Goal: Communication & Community: Share content

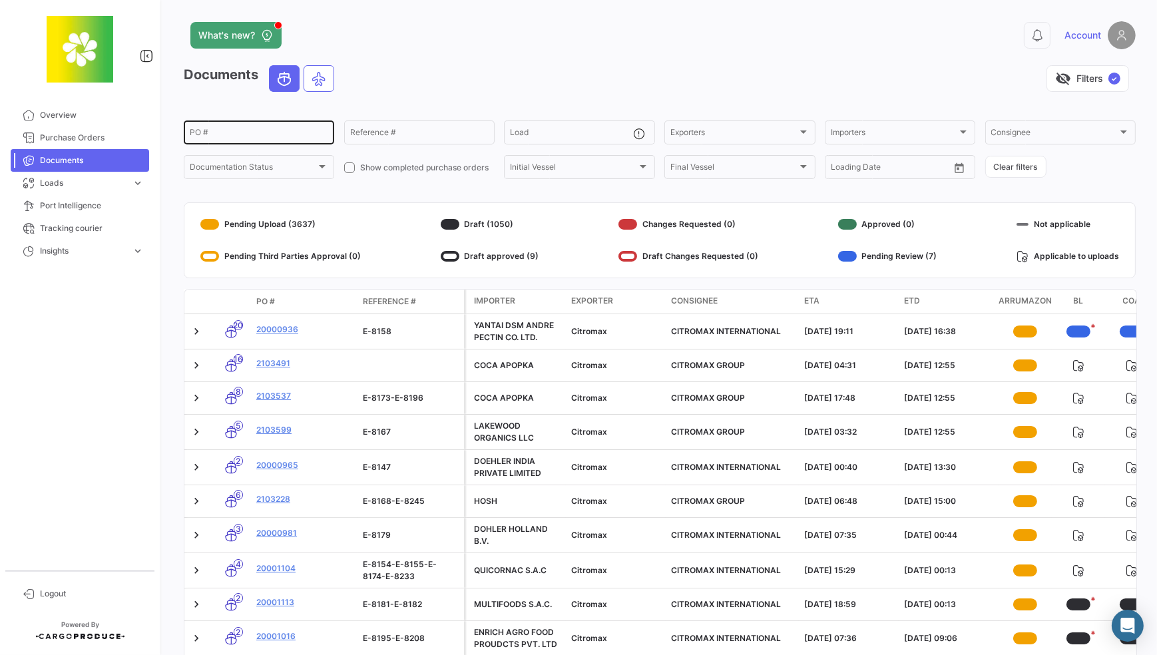
click at [242, 133] on input "PO #" at bounding box center [259, 134] width 138 height 9
type input "e-8493"
click at [427, 128] on div "Reference #" at bounding box center [419, 131] width 138 height 26
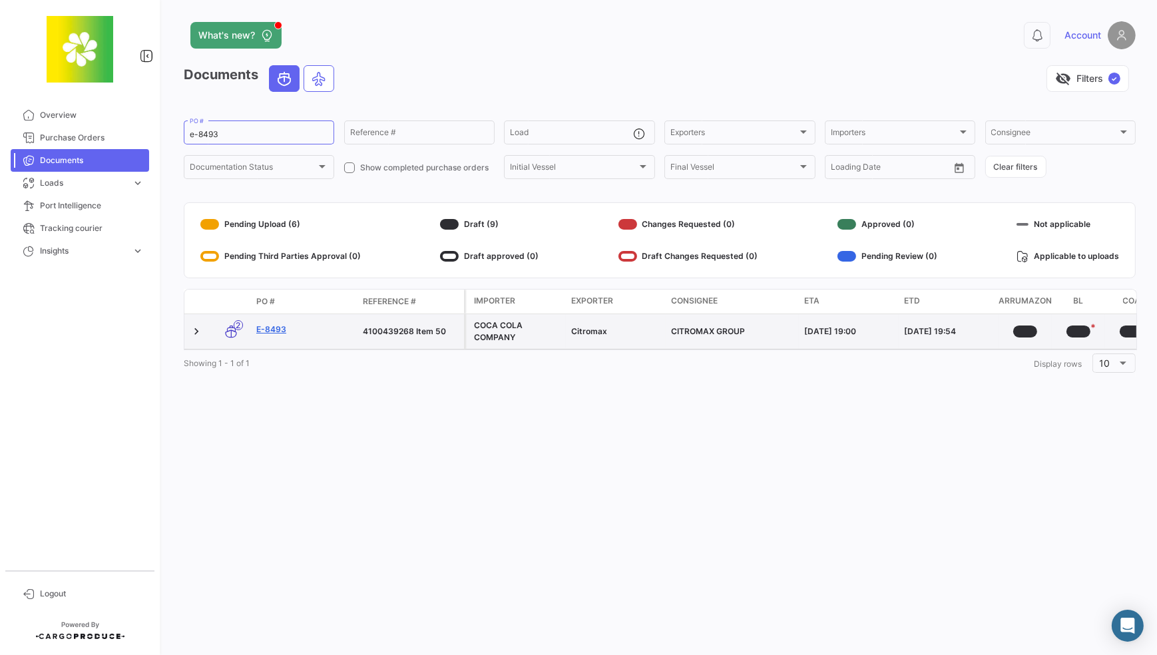
click at [280, 331] on link "E-8493" at bounding box center [304, 329] width 96 height 12
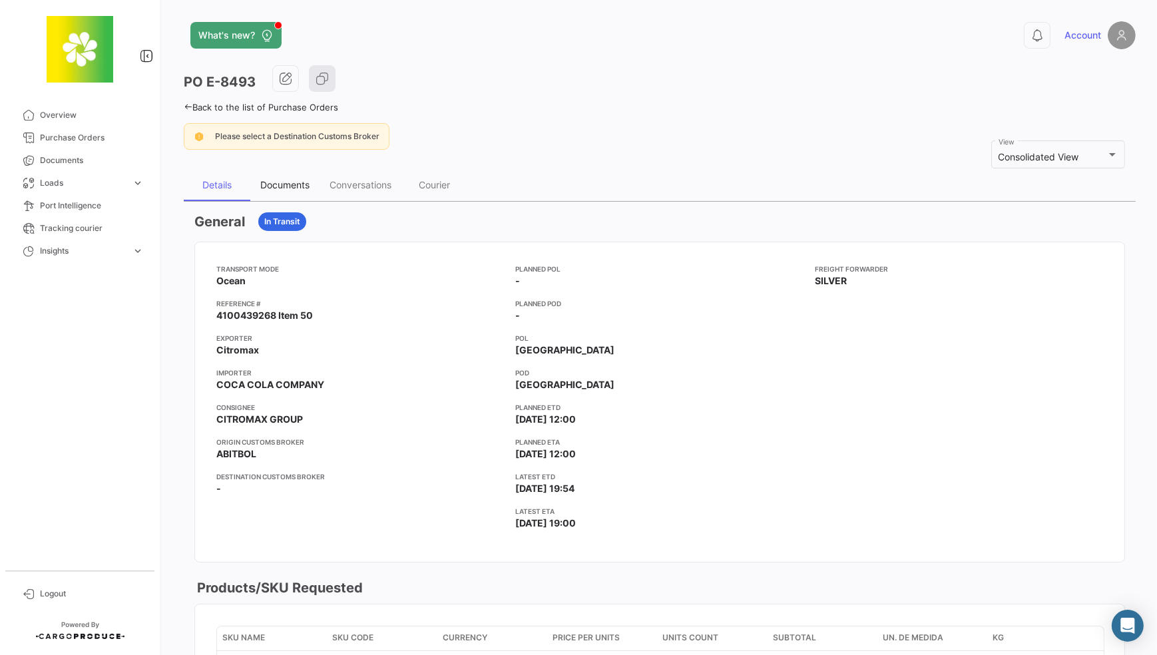
click at [275, 180] on div "Documents" at bounding box center [284, 184] width 49 height 11
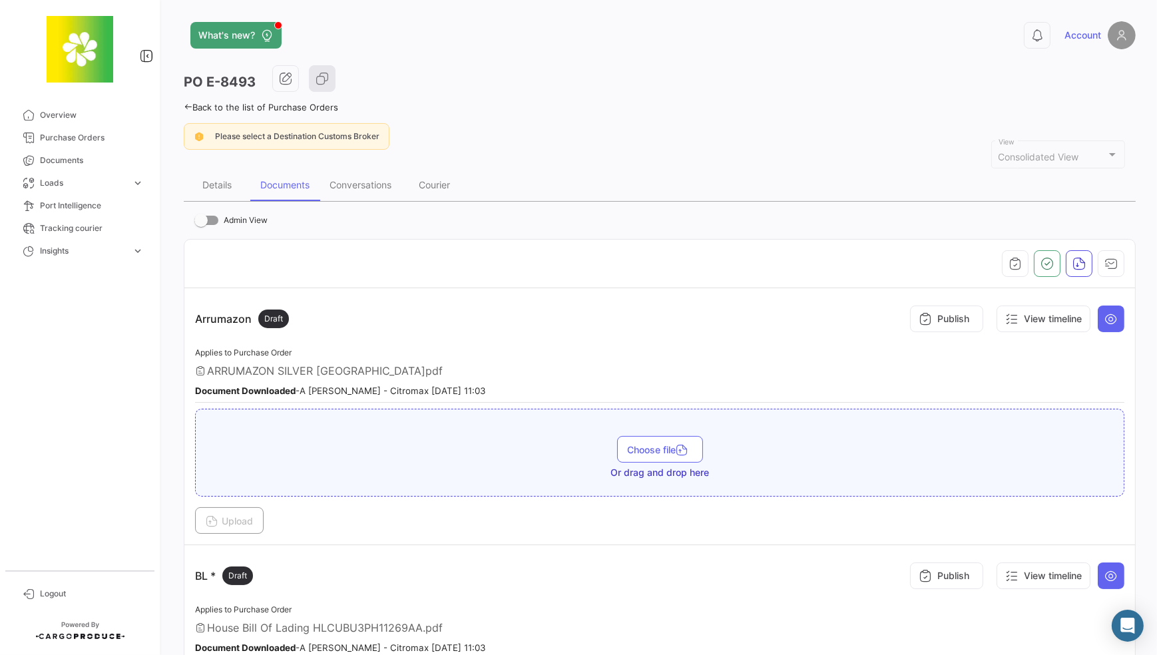
click at [616, 59] on app-header "What's new? 0 Account" at bounding box center [660, 43] width 952 height 44
click at [196, 110] on link "Back to the list of Purchase Orders" at bounding box center [261, 107] width 154 height 11
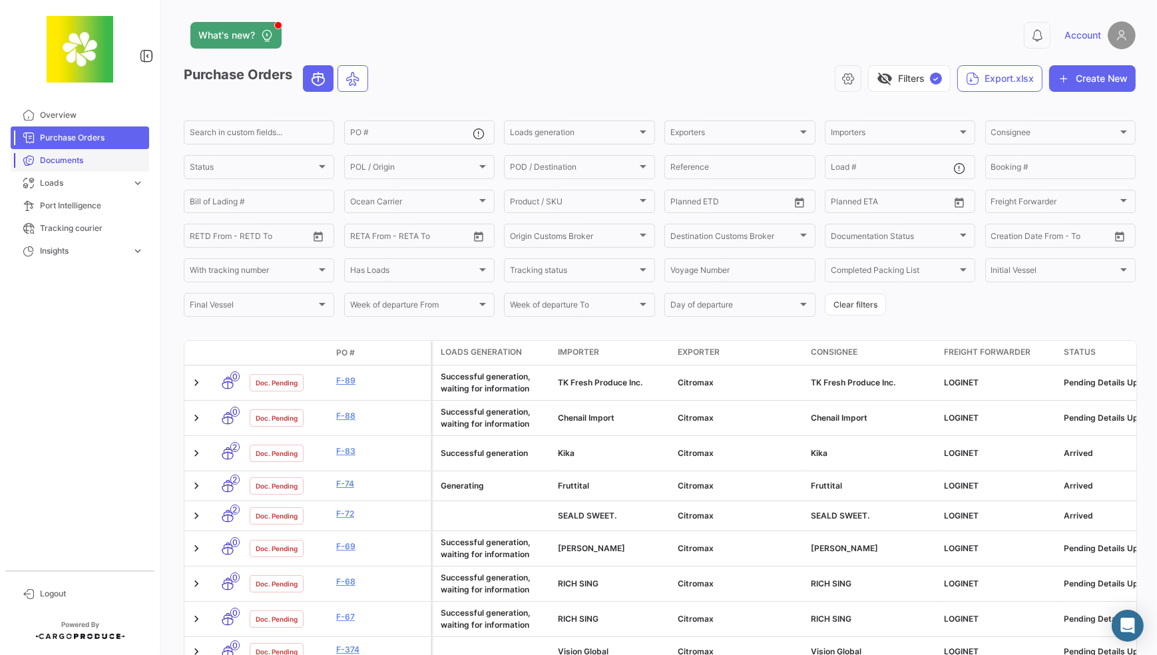
click at [75, 156] on span "Documents" at bounding box center [92, 160] width 104 height 12
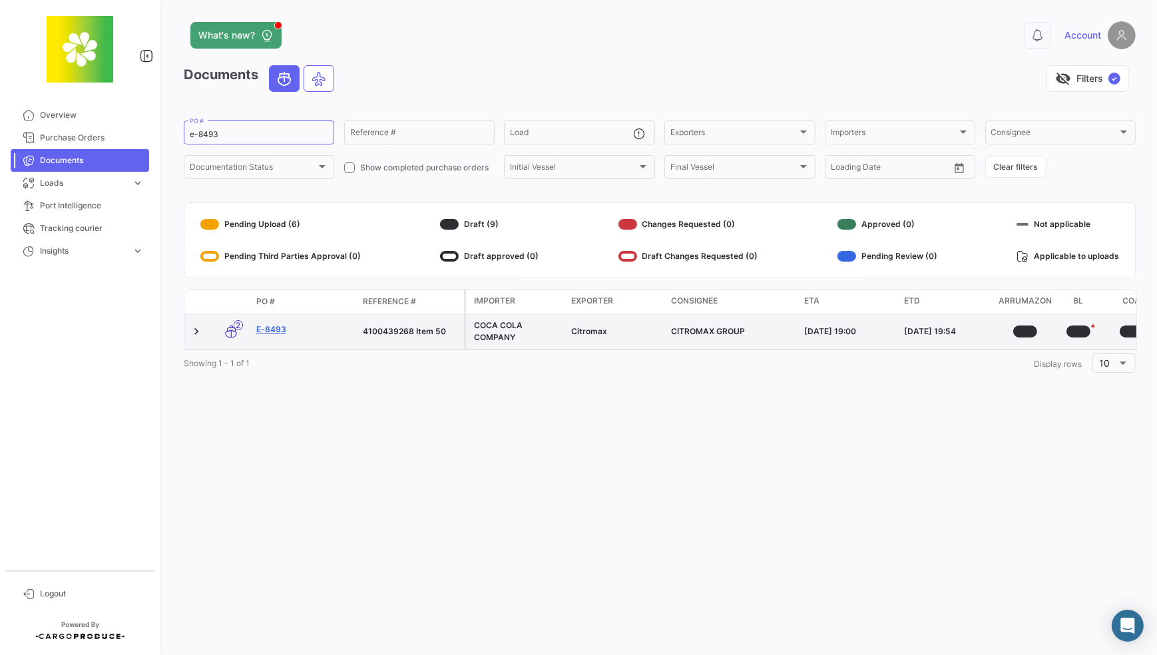
click at [264, 331] on link "E-8493" at bounding box center [304, 329] width 96 height 12
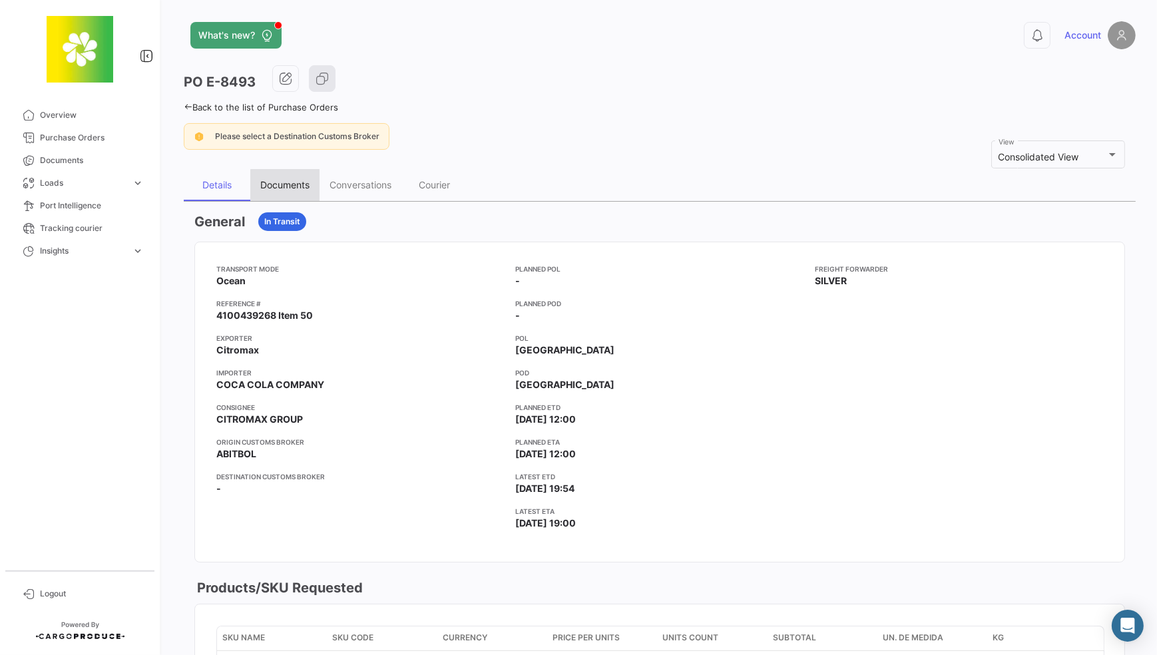
click at [297, 187] on div "Documents" at bounding box center [284, 184] width 49 height 11
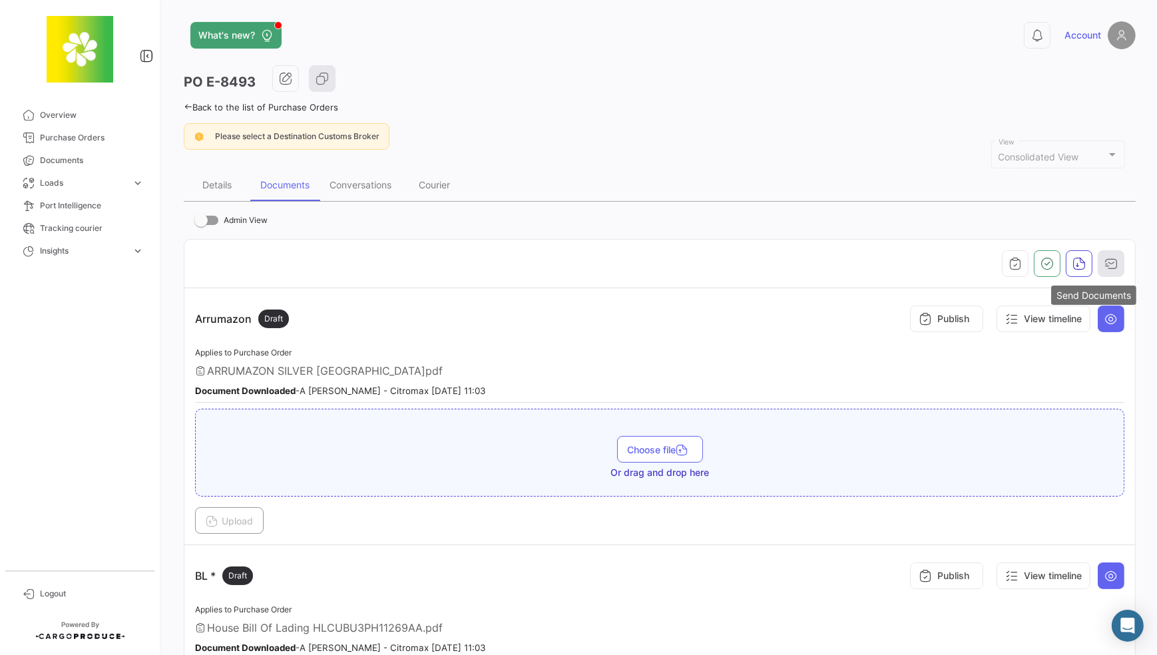
click at [1105, 272] on button "button" at bounding box center [1110, 263] width 27 height 27
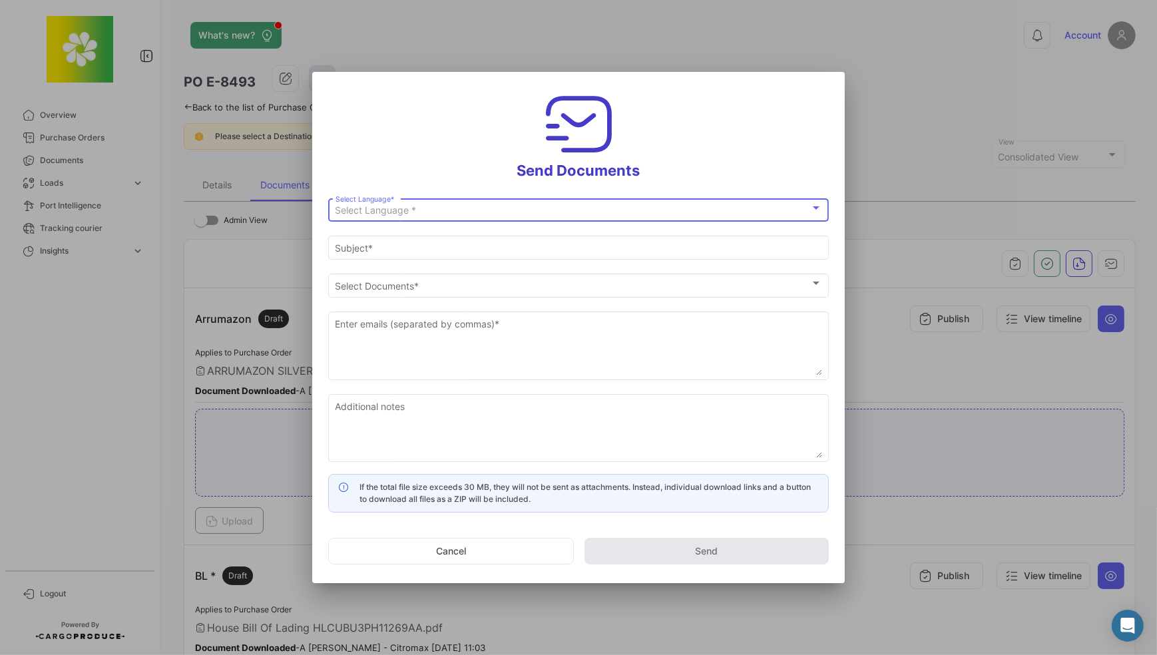
click at [431, 210] on div "Select Language *" at bounding box center [572, 210] width 475 height 11
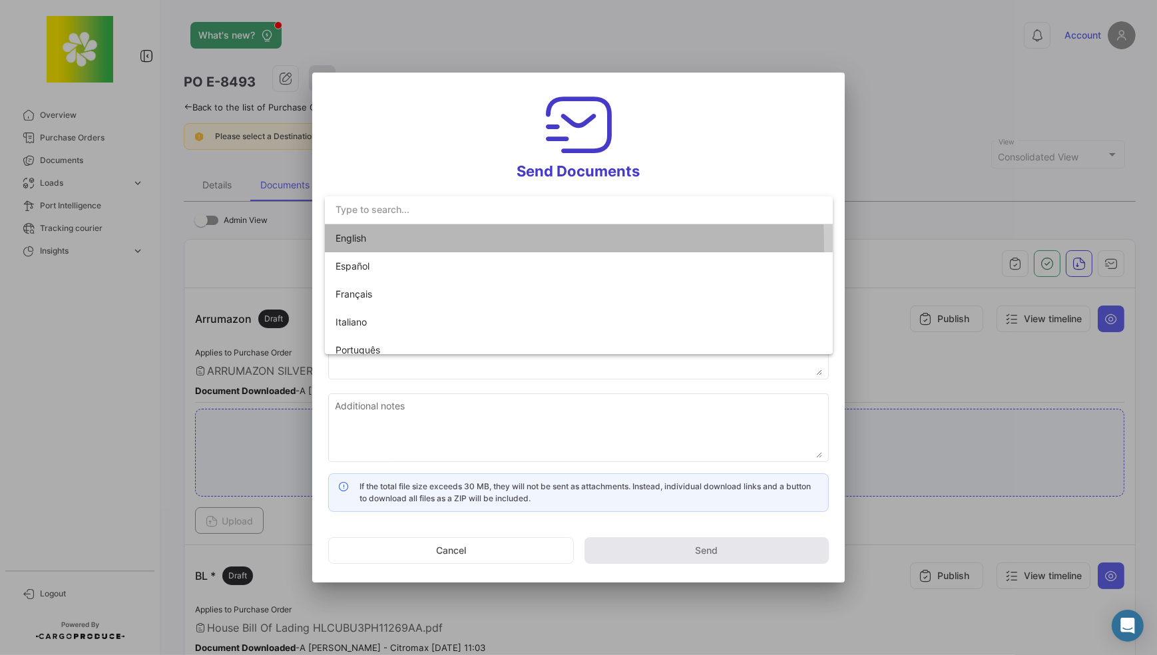
click at [413, 247] on span "English" at bounding box center [428, 238] width 186 height 28
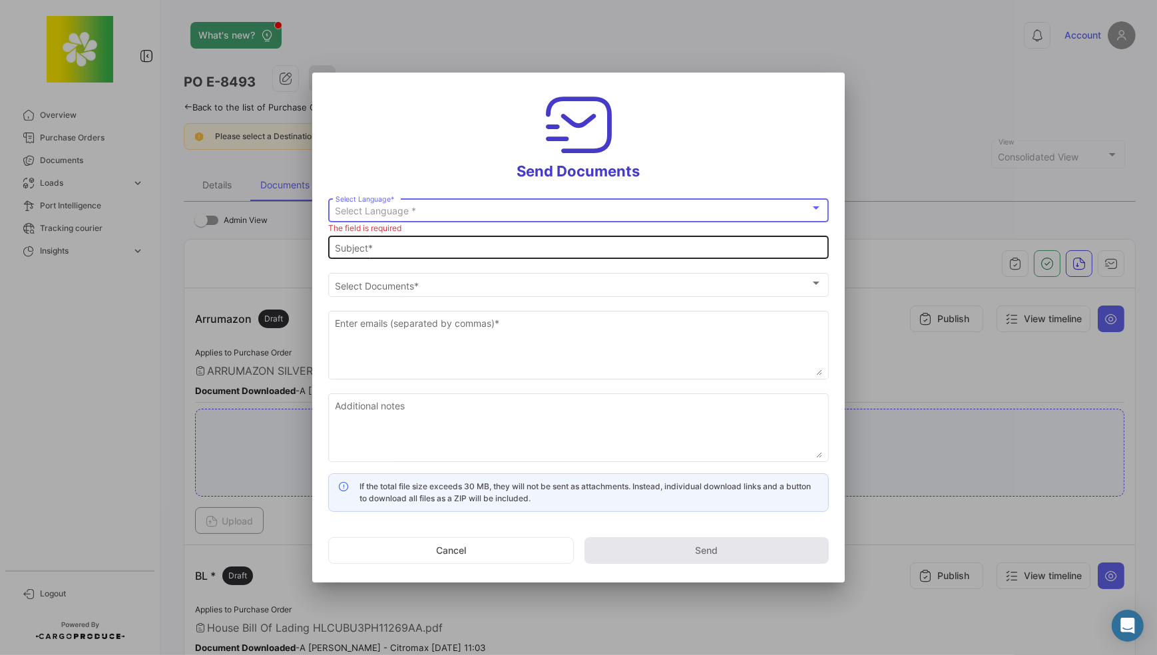
type input "Account has shared the documents of PO # E-8493 with you"
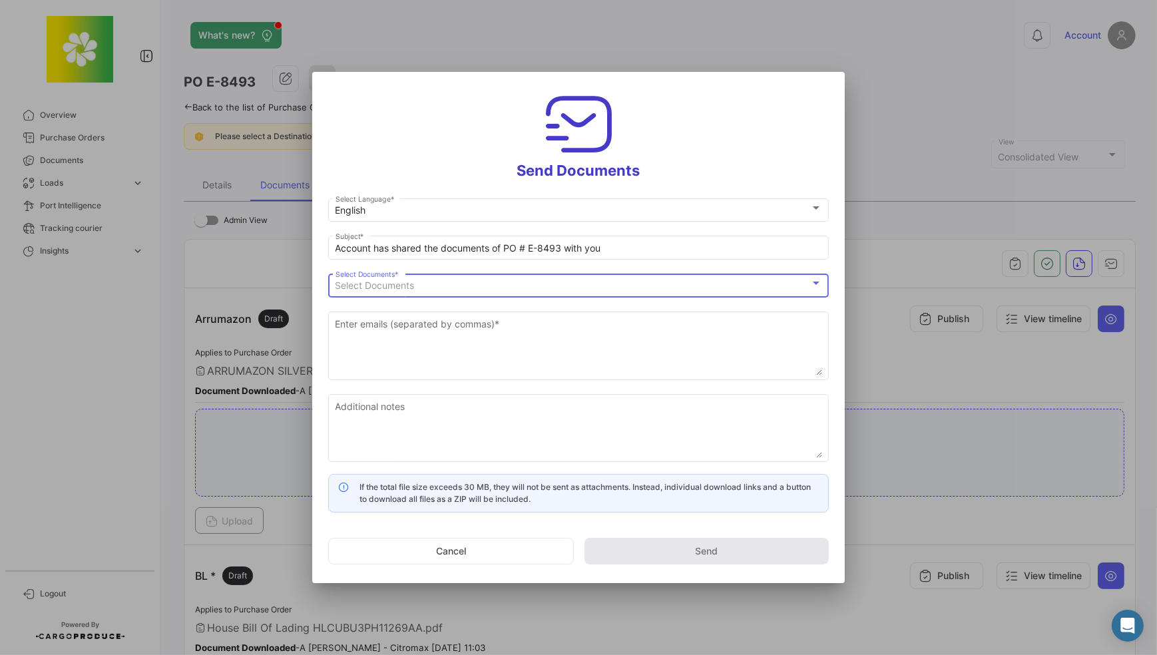
click at [464, 280] on div "Select Documents" at bounding box center [572, 285] width 475 height 11
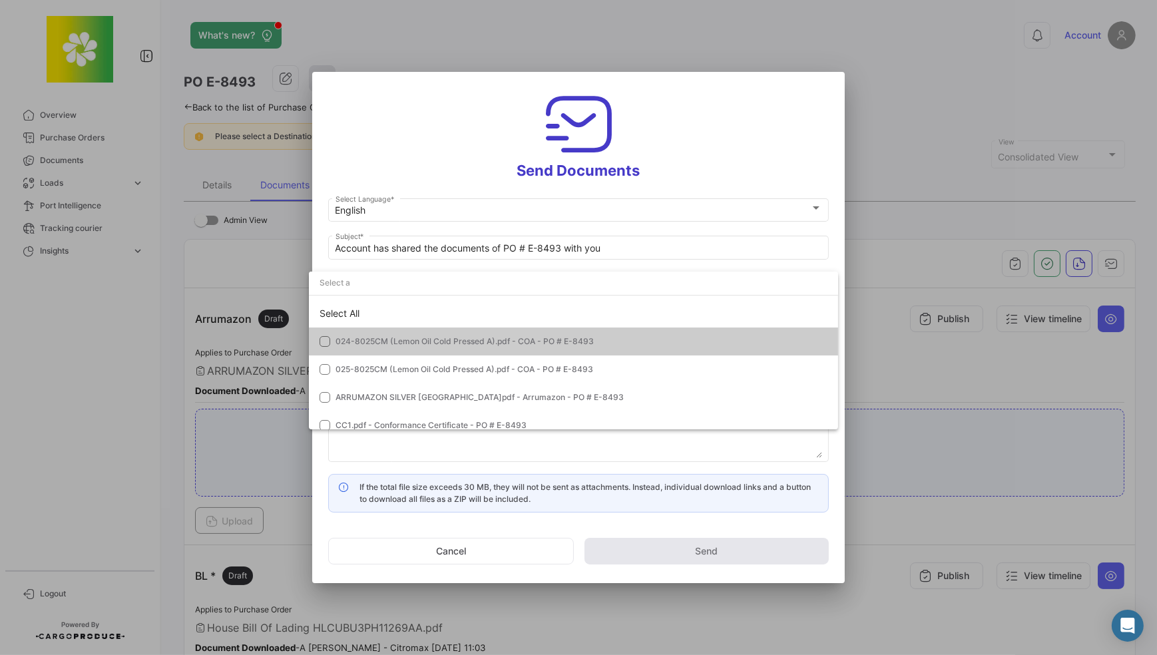
click at [327, 348] on mat-option "024-8025CM (Lemon Oil Cold Pressed A).pdf - COA - PO # E-8493" at bounding box center [573, 341] width 529 height 28
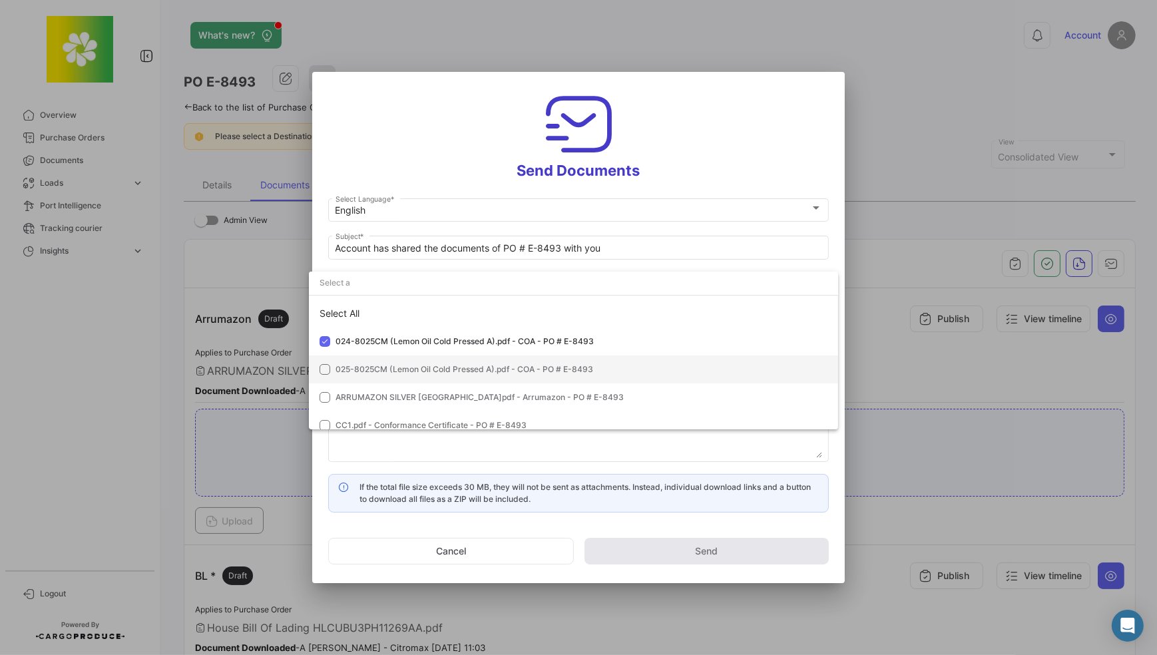
click at [324, 359] on mat-option "025-8025CM (Lemon Oil Cold Pressed A).pdf - COA - PO # E-8493" at bounding box center [573, 369] width 529 height 28
click at [325, 389] on mat-option "ARRUMAZON SILVER [GEOGRAPHIC_DATA]pdf - Arrumazon - PO # E-8493" at bounding box center [573, 397] width 529 height 28
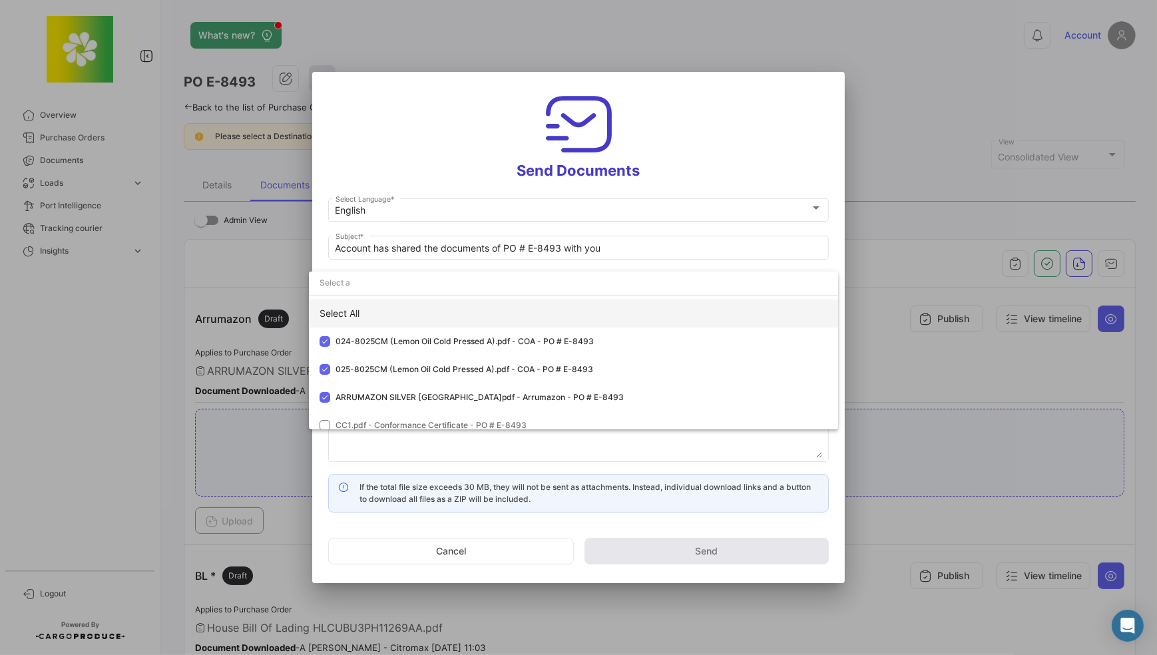
click at [353, 309] on div "Select All" at bounding box center [573, 313] width 529 height 28
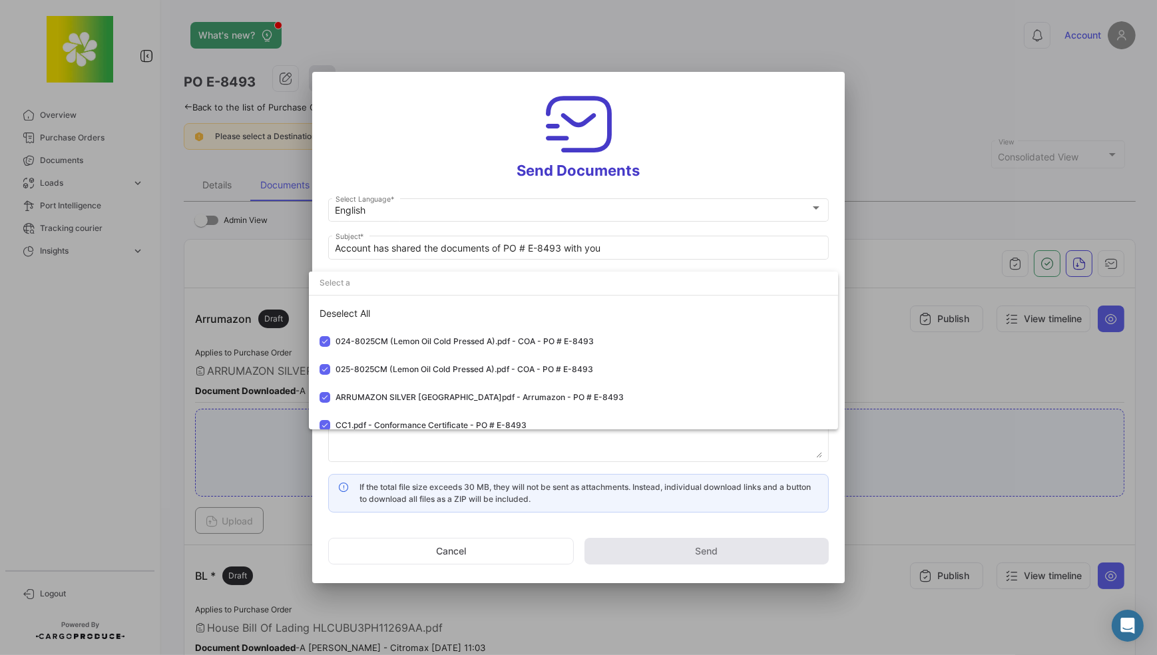
scroll to position [233, 0]
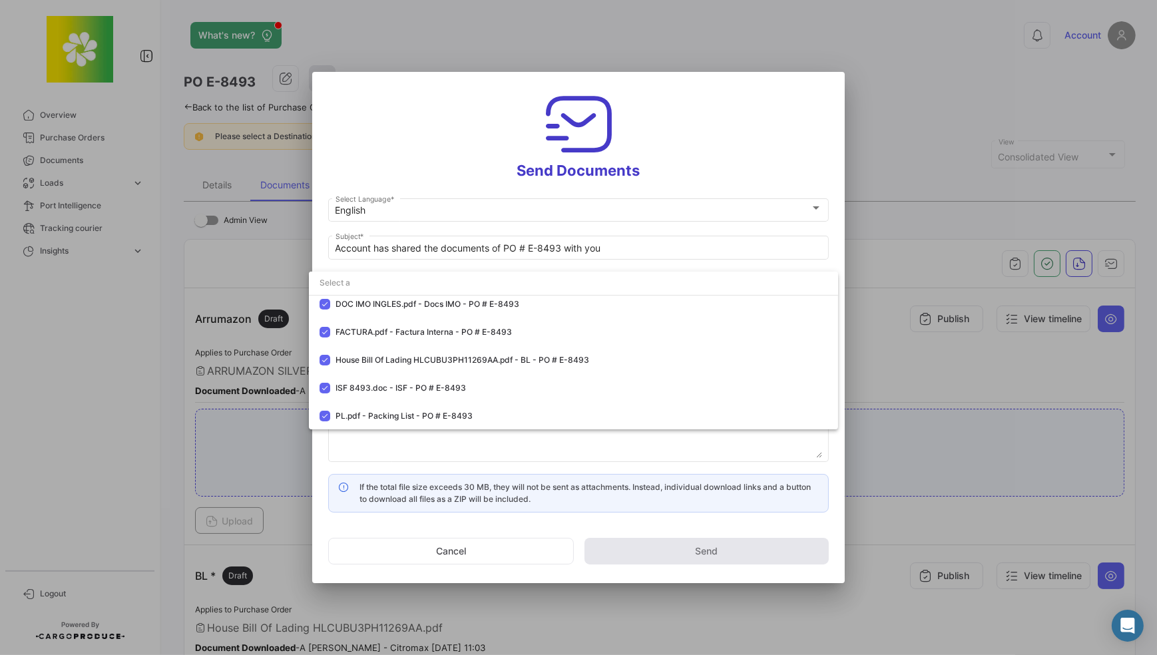
click at [588, 452] on div at bounding box center [578, 327] width 1157 height 655
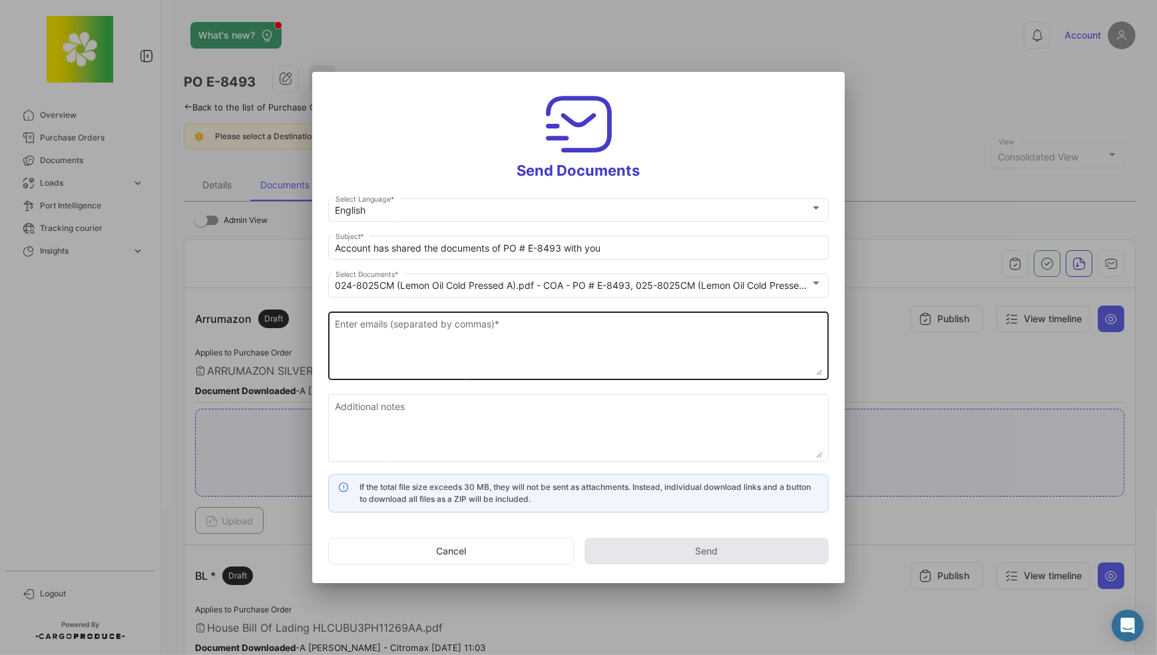
click at [455, 334] on textarea "Enter emails (separated by commas) *" at bounding box center [578, 346] width 486 height 59
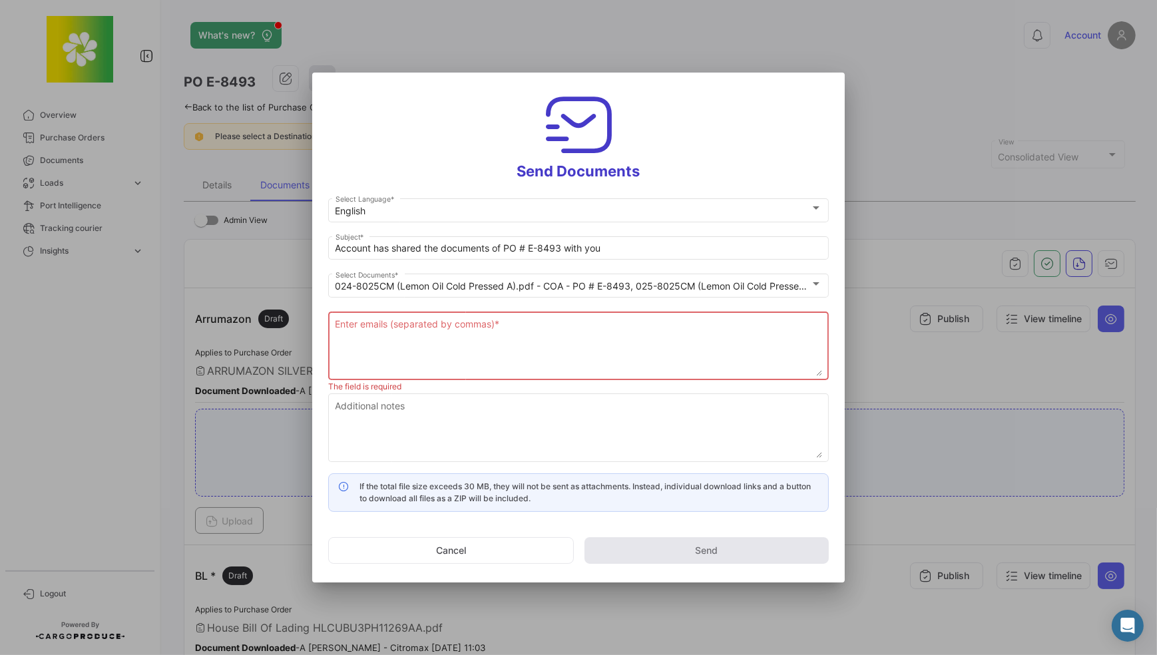
click at [399, 355] on textarea "Enter emails (separated by commas) *" at bounding box center [578, 346] width 486 height 59
paste textarea "[EMAIL_ADDRESS][DOMAIN_NAME]"
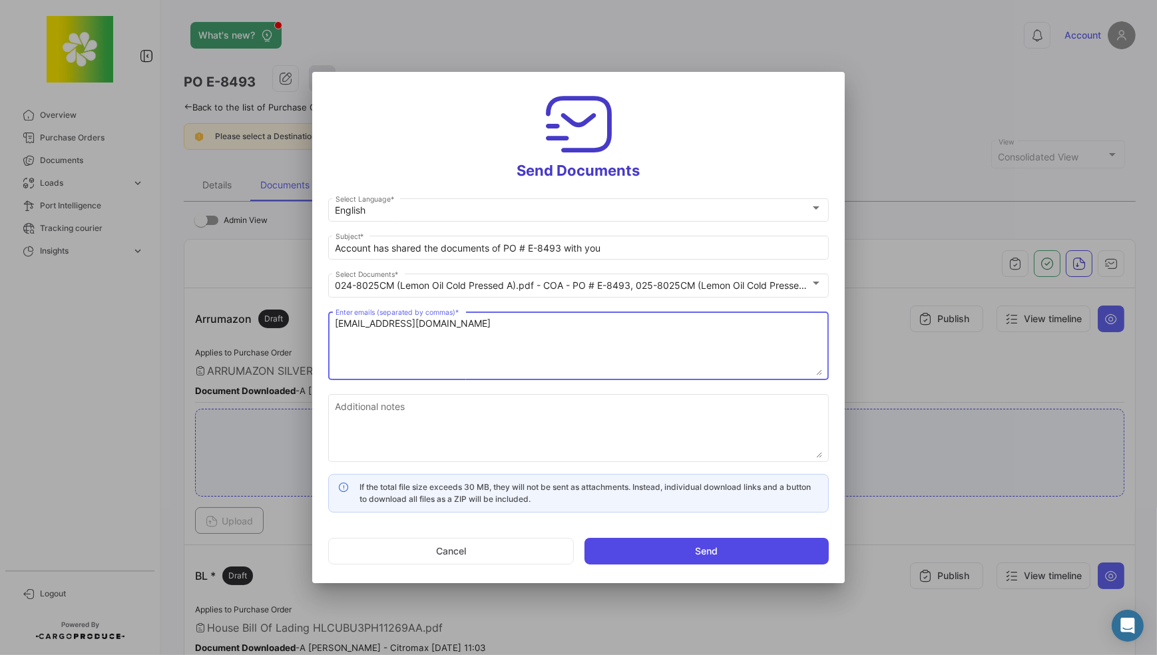
type textarea "[EMAIL_ADDRESS][DOMAIN_NAME]"
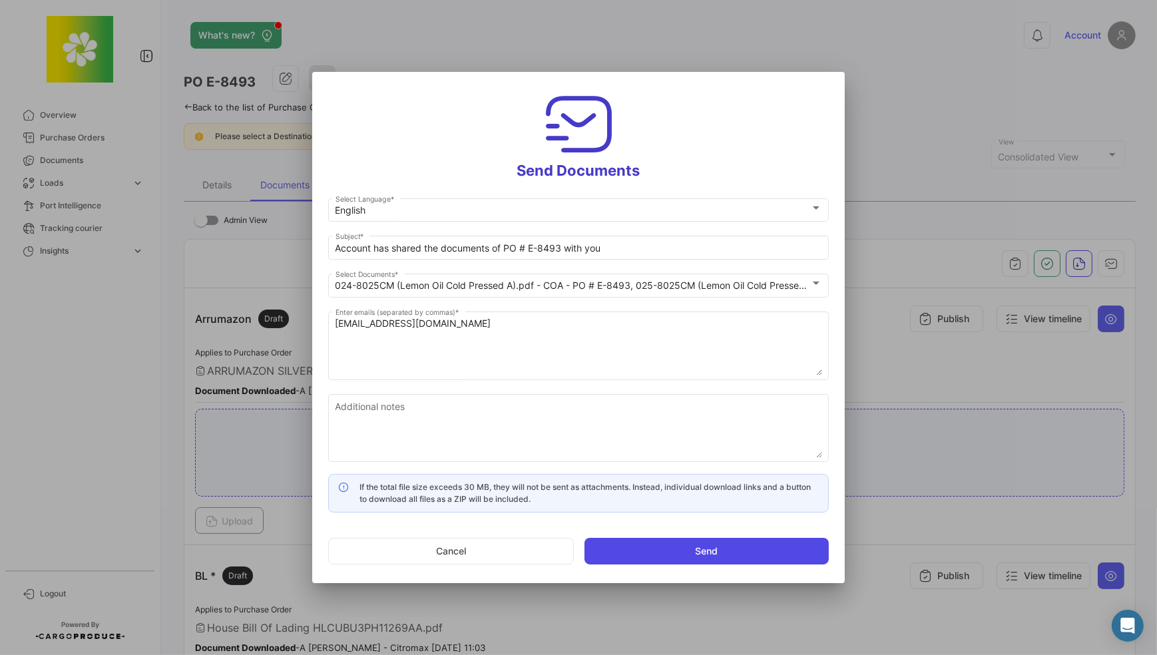
click at [688, 543] on button "Send" at bounding box center [706, 551] width 244 height 27
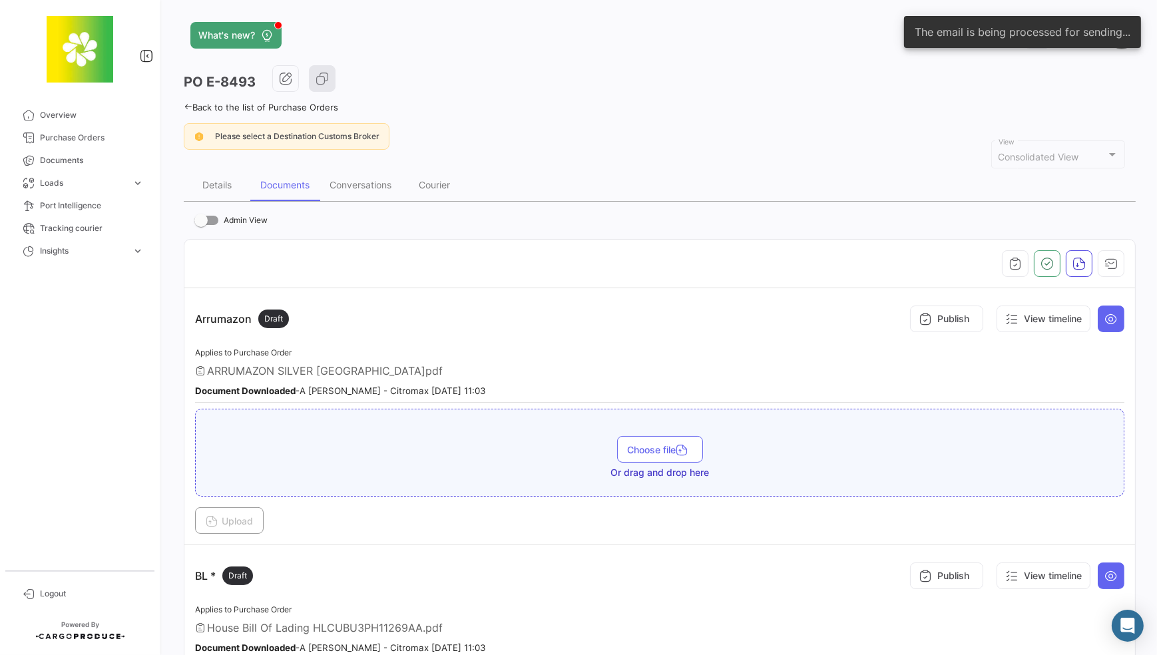
click at [182, 105] on div "What's new? 0 Account PO E-8493 Back to the list of Purchase Orders Please sele…" at bounding box center [659, 327] width 994 height 655
click at [189, 106] on icon at bounding box center [188, 106] width 9 height 9
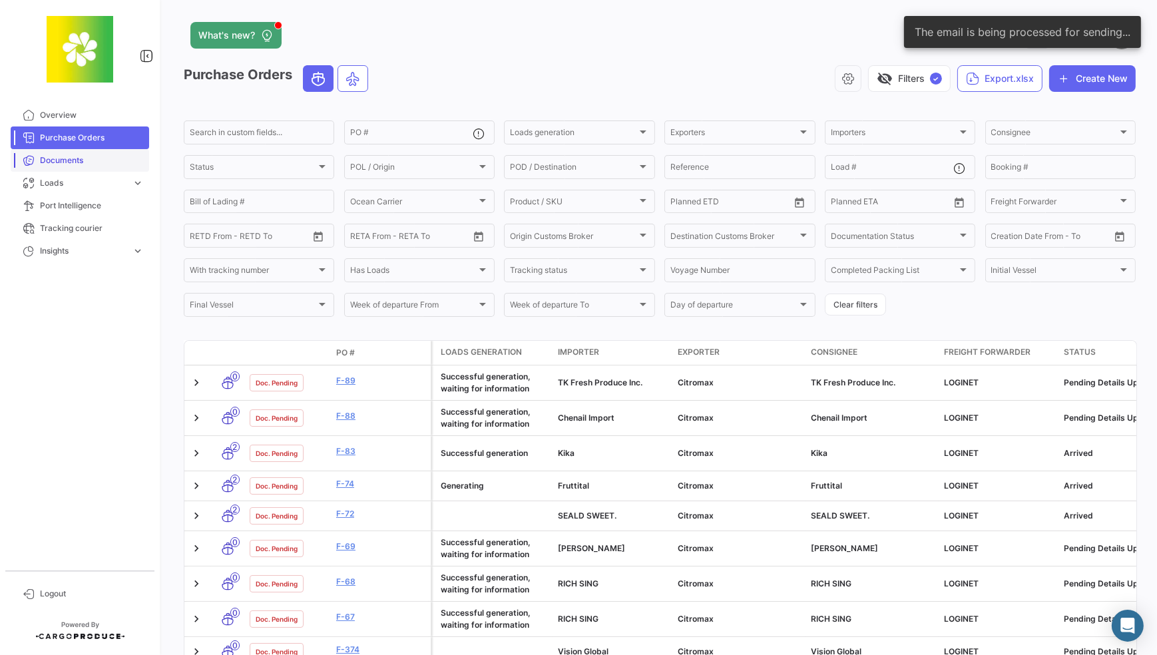
click at [102, 163] on span "Documents" at bounding box center [92, 160] width 104 height 12
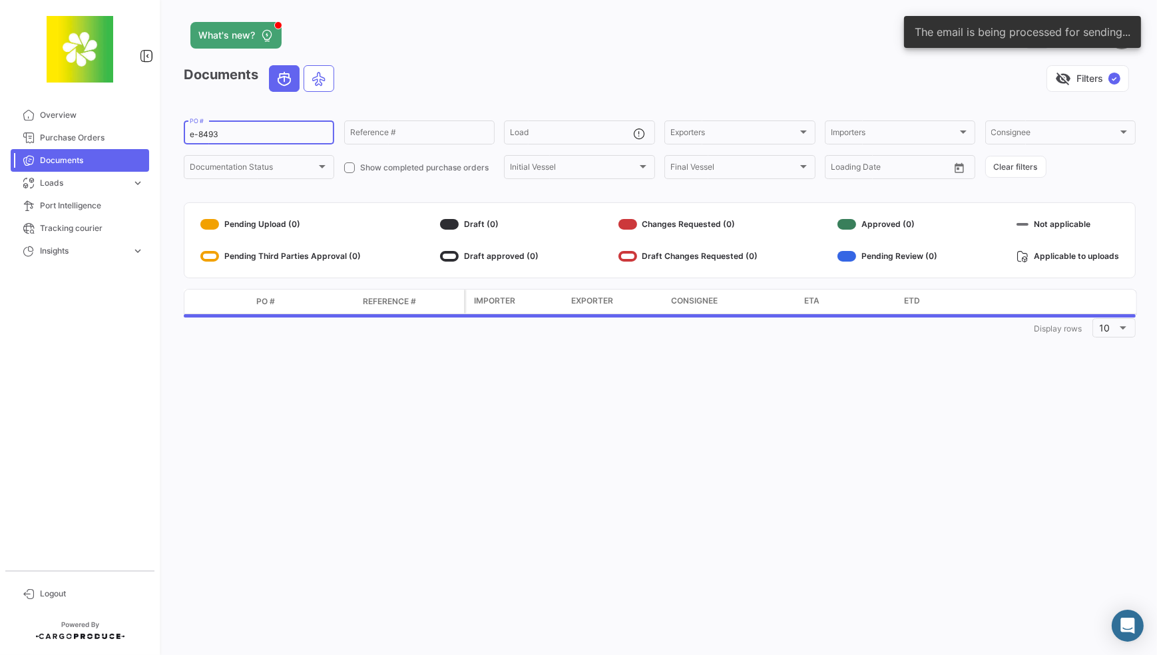
click at [226, 133] on input "e-8493" at bounding box center [259, 134] width 138 height 9
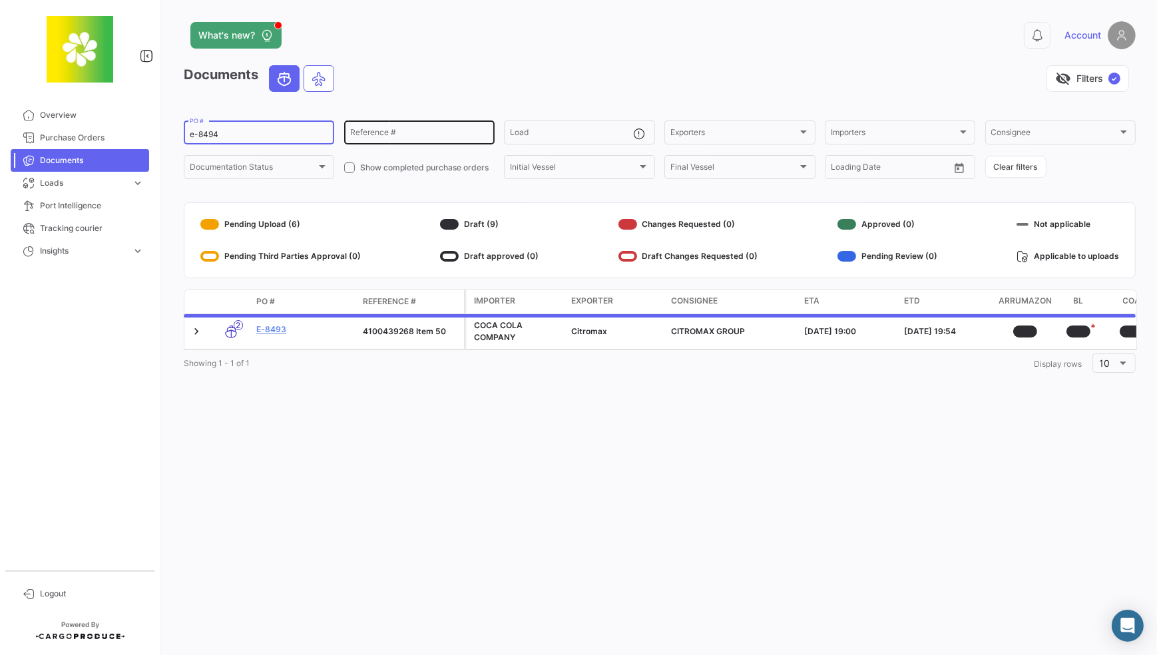
type input "e-8494"
click at [372, 128] on div "Reference #" at bounding box center [419, 131] width 138 height 26
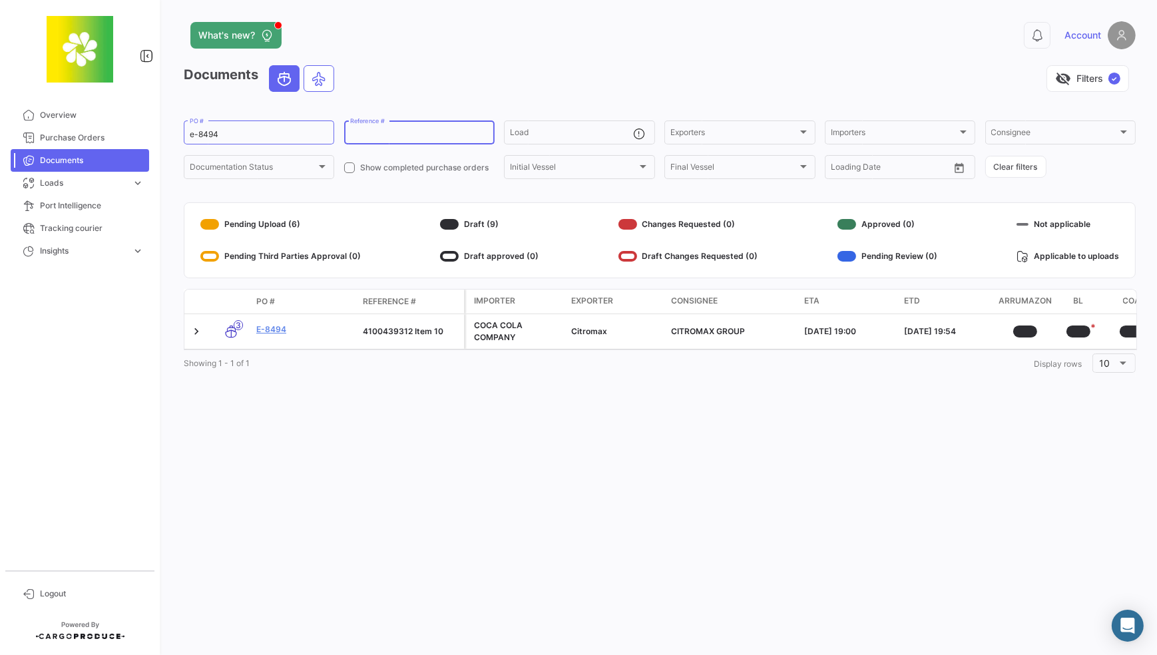
click at [402, 87] on div "visibility_off Filters ✓" at bounding box center [740, 78] width 791 height 27
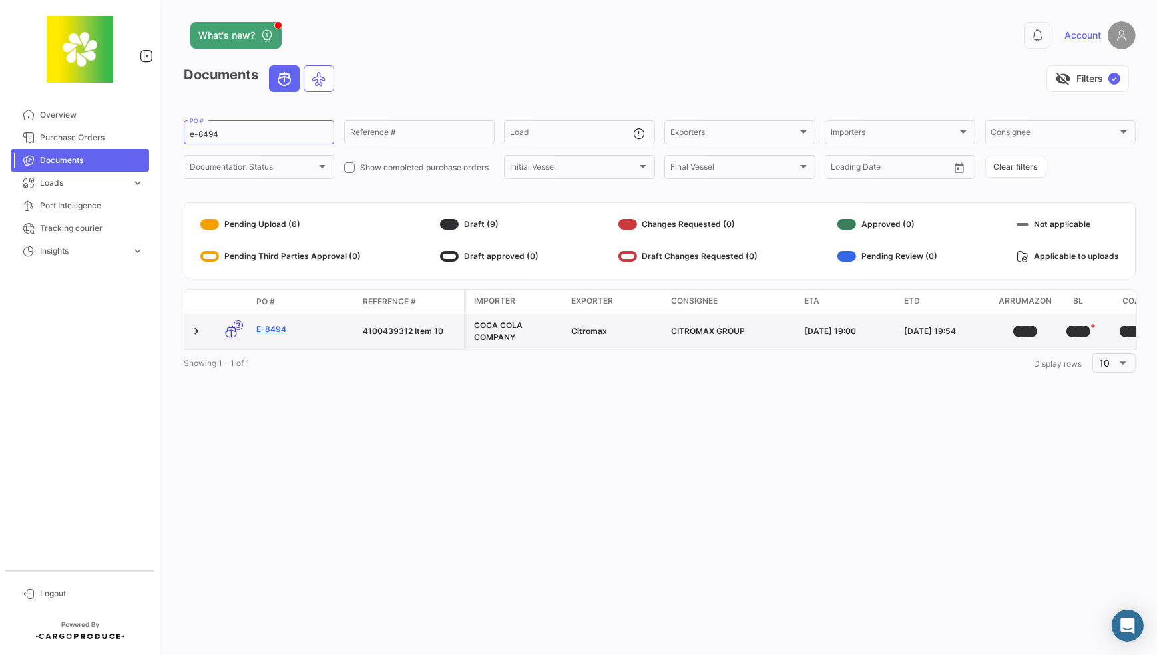
click at [276, 325] on link "E-8494" at bounding box center [304, 329] width 96 height 12
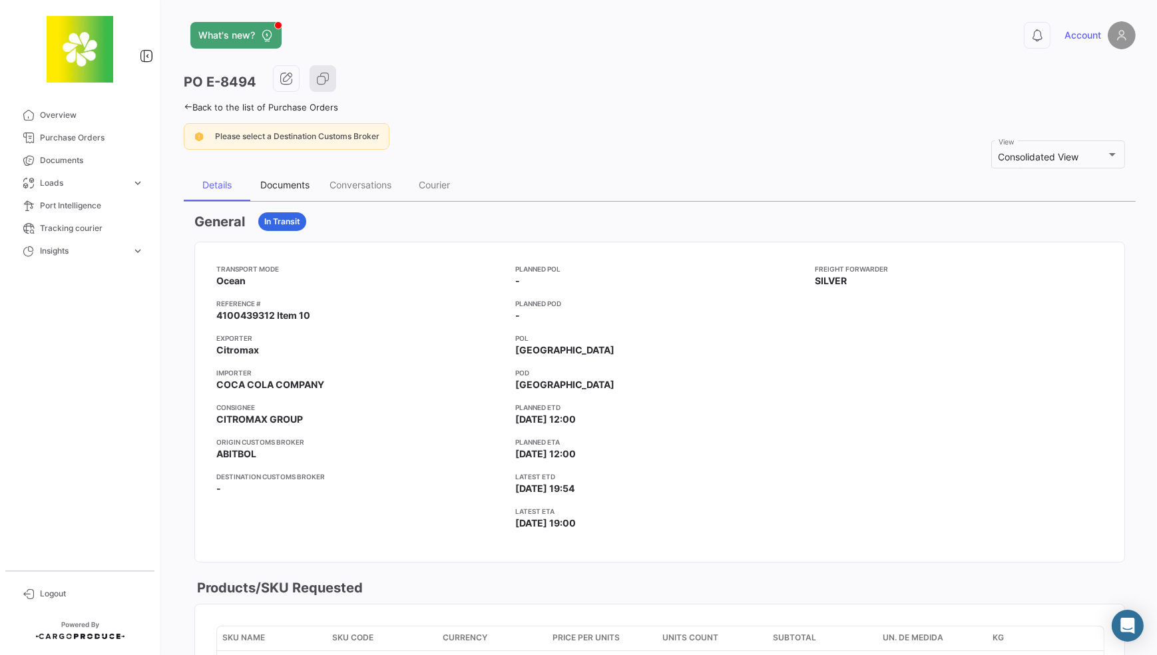
click at [296, 185] on div "Documents" at bounding box center [284, 184] width 49 height 11
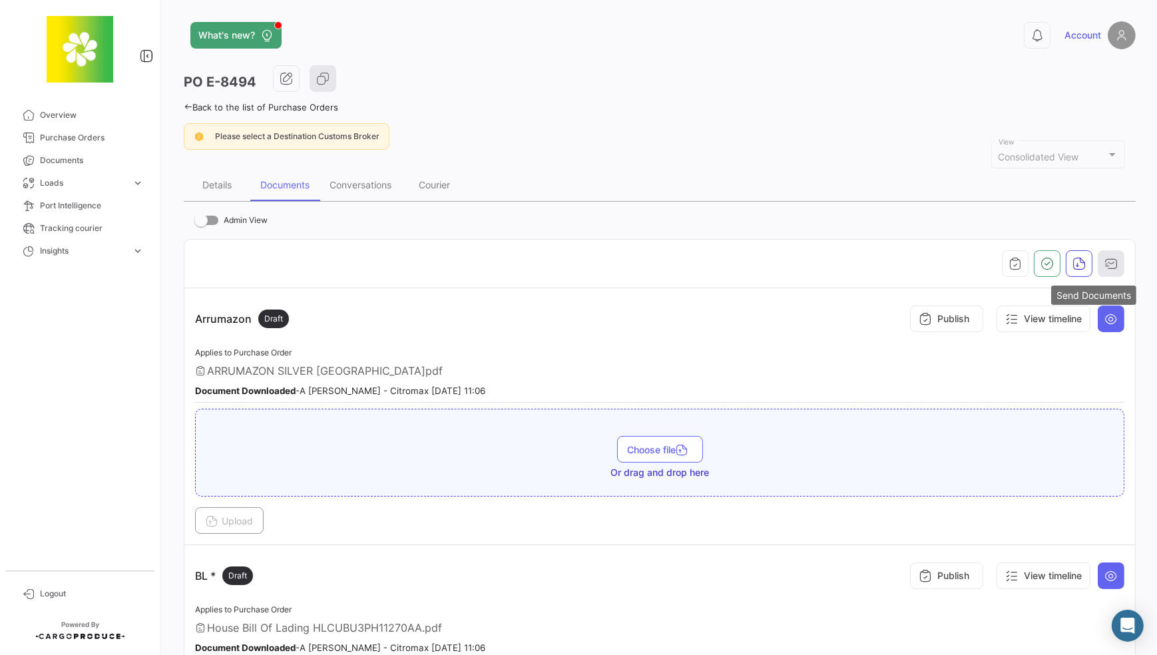
click at [1104, 268] on icon "button" at bounding box center [1110, 263] width 13 height 13
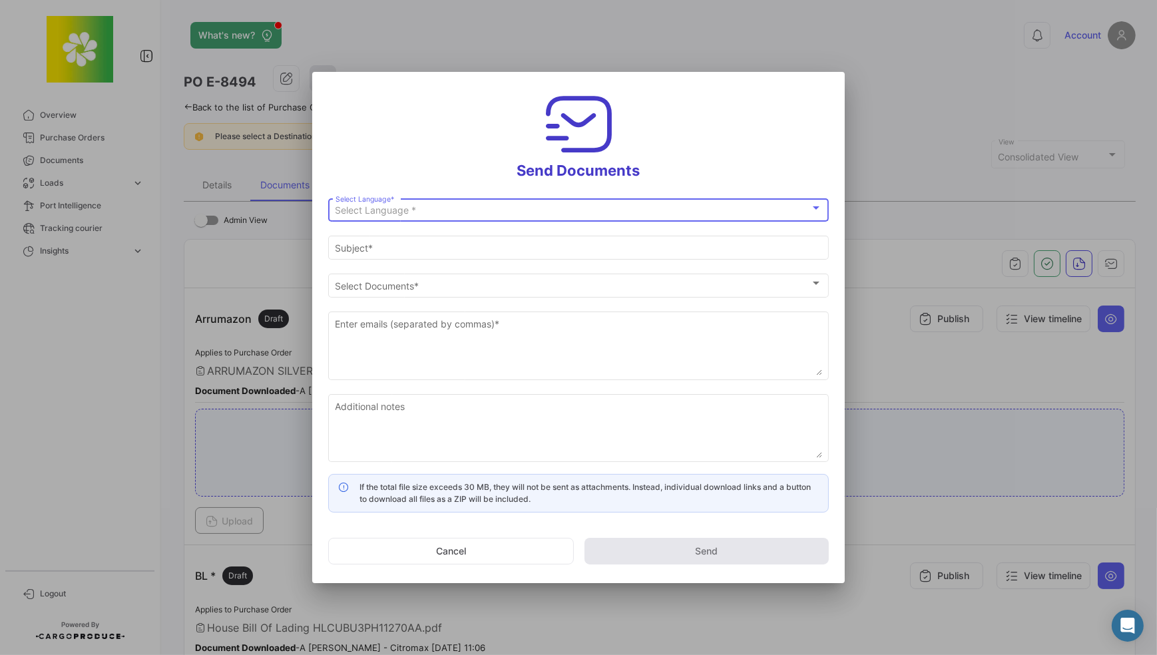
click at [439, 211] on div "Select Language *" at bounding box center [572, 210] width 475 height 11
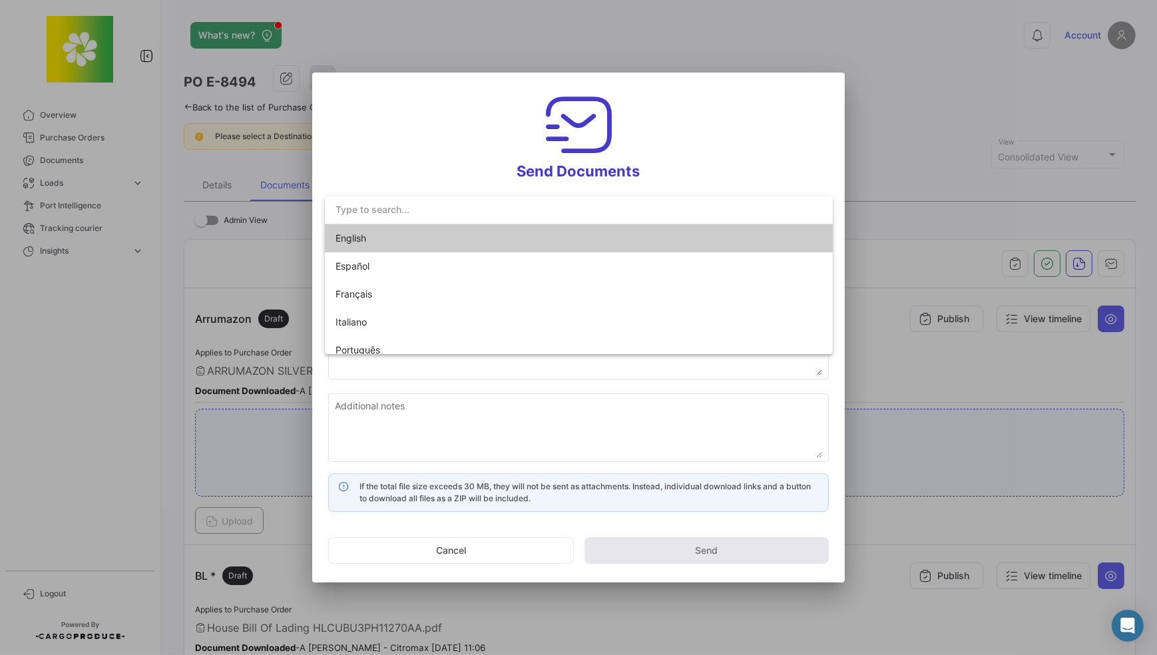
click at [411, 242] on span "English" at bounding box center [428, 238] width 186 height 28
type input "Account has shared the documents of PO # E-8494 with you"
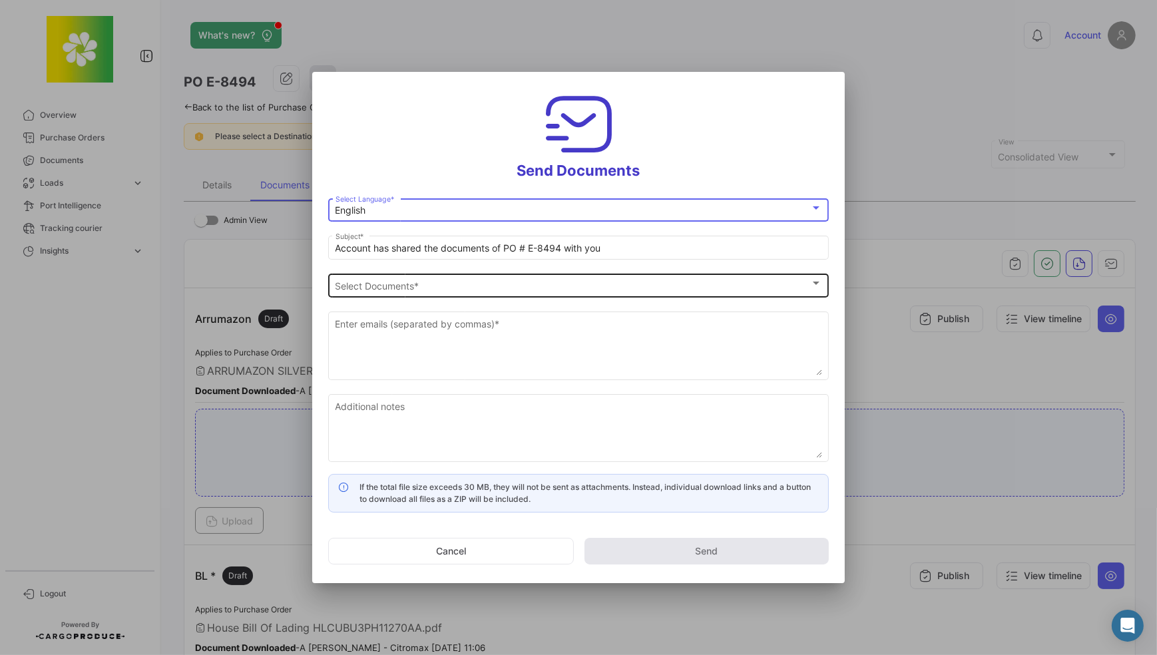
click at [389, 282] on span "Select Documents" at bounding box center [572, 285] width 475 height 11
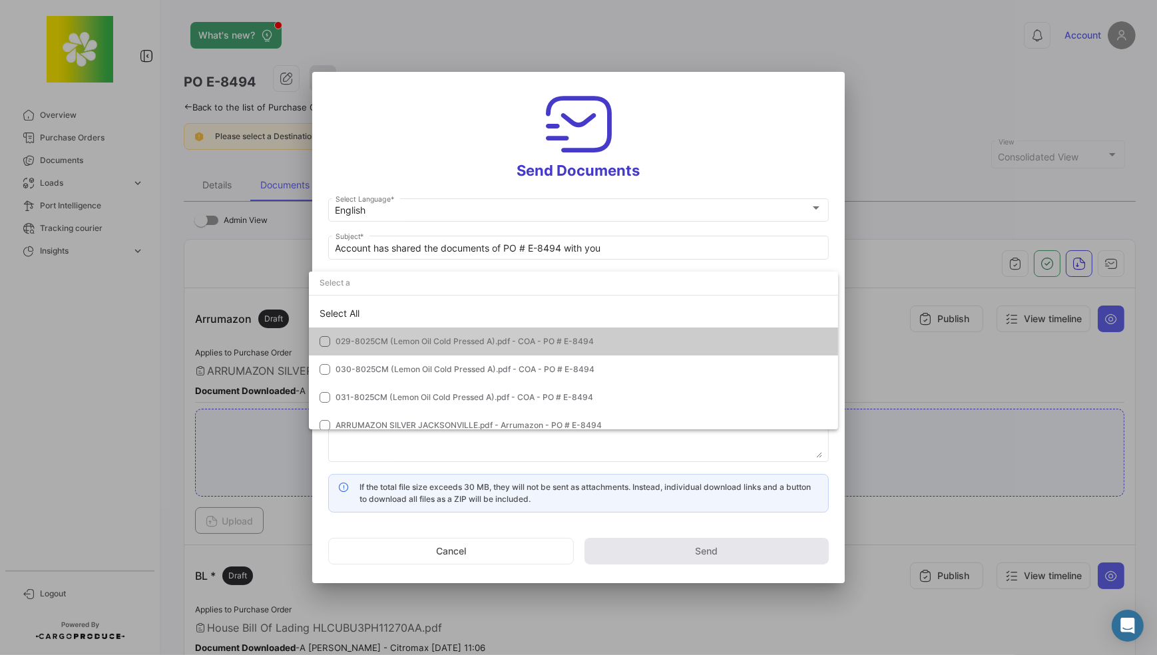
click at [328, 339] on mat-pseudo-checkbox at bounding box center [324, 341] width 11 height 11
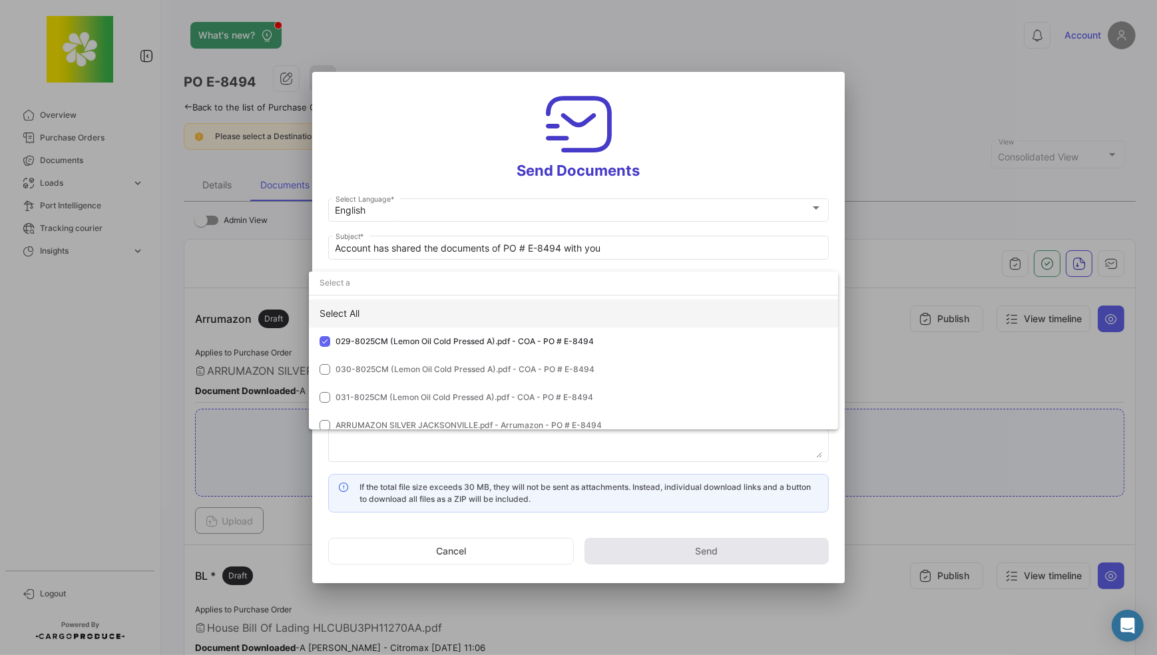
click at [335, 317] on div "Select All" at bounding box center [573, 313] width 529 height 28
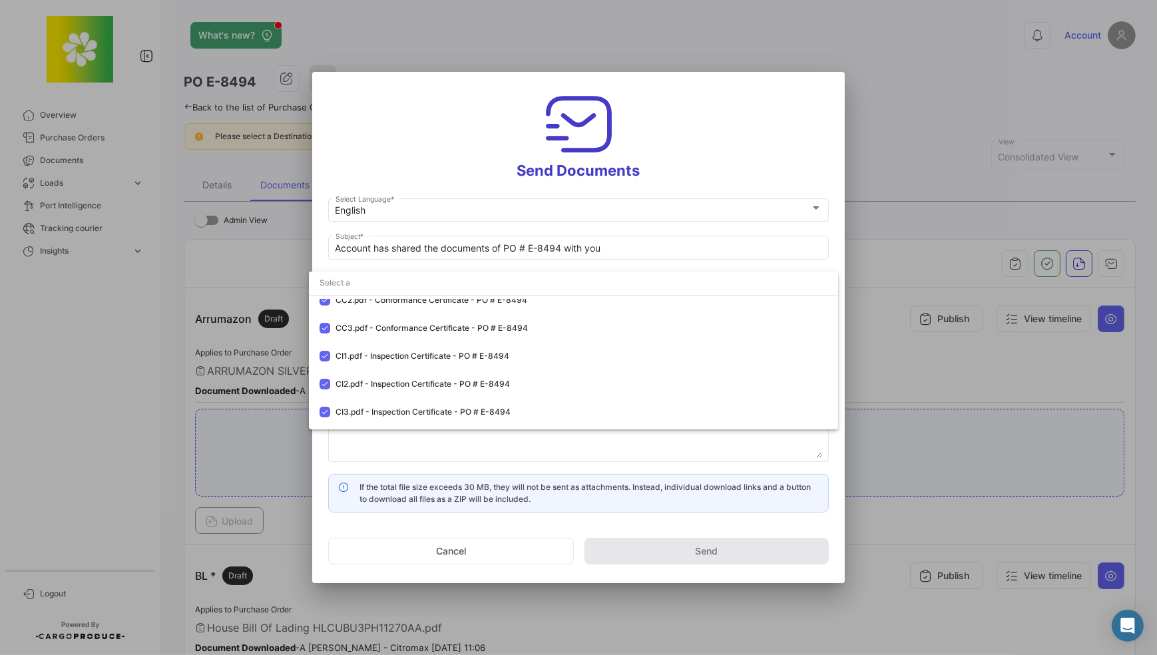
scroll to position [317, 0]
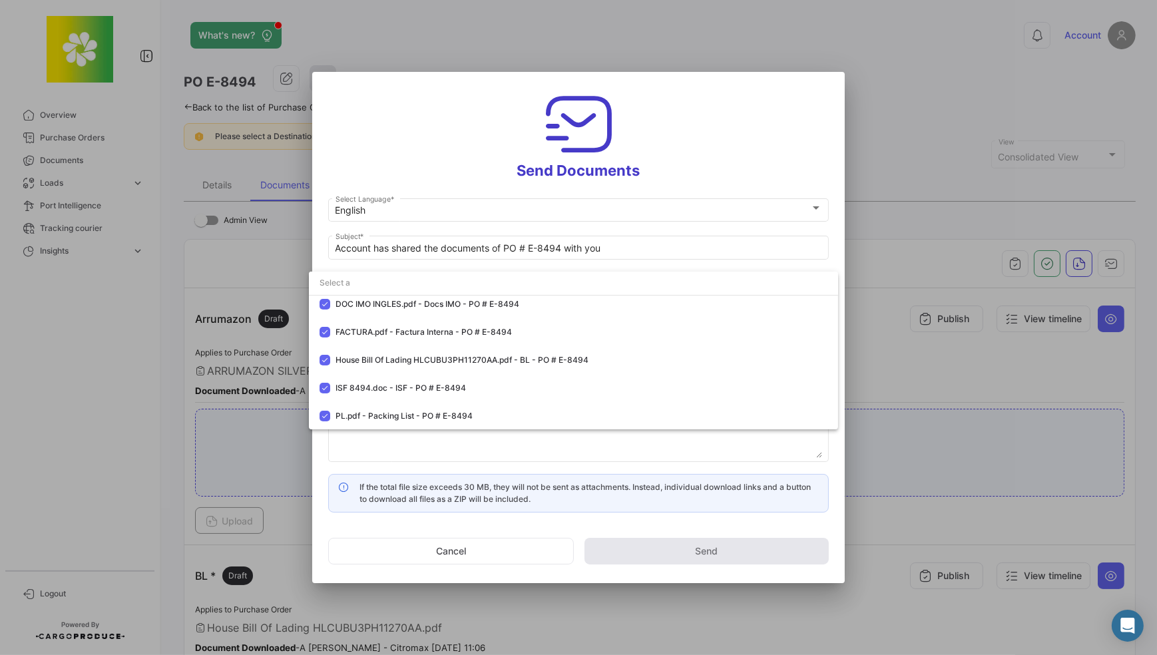
click at [725, 166] on div at bounding box center [578, 327] width 1157 height 655
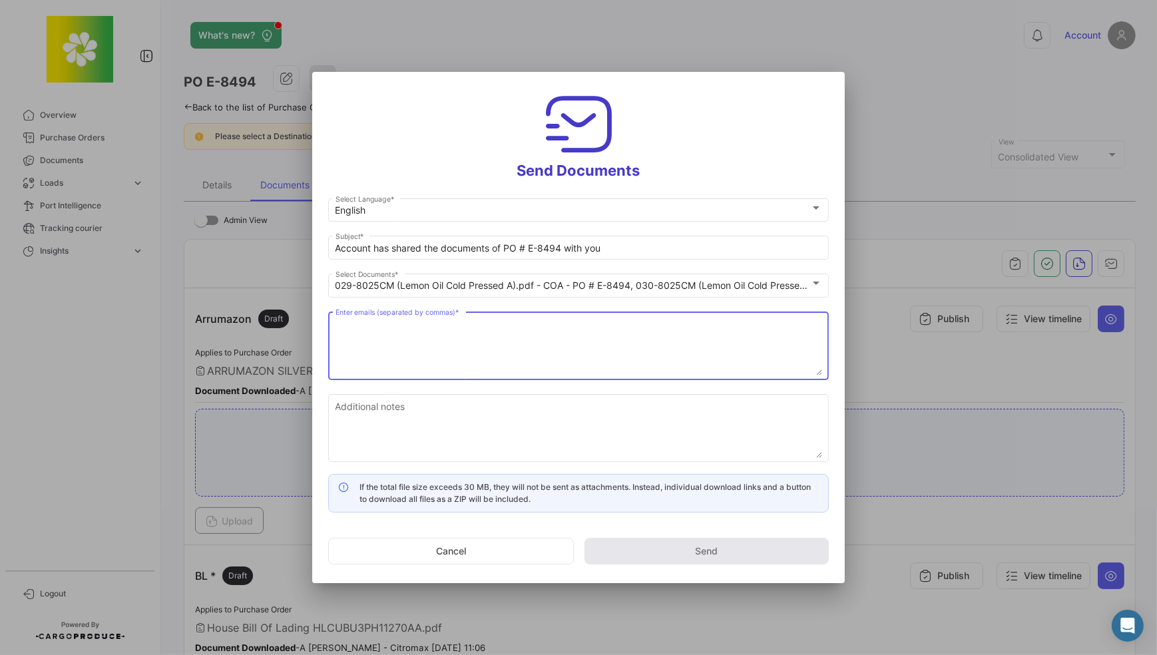
click at [453, 322] on textarea "Enter emails (separated by commas) *" at bounding box center [578, 346] width 486 height 59
paste textarea "[EMAIL_ADDRESS][DOMAIN_NAME]"
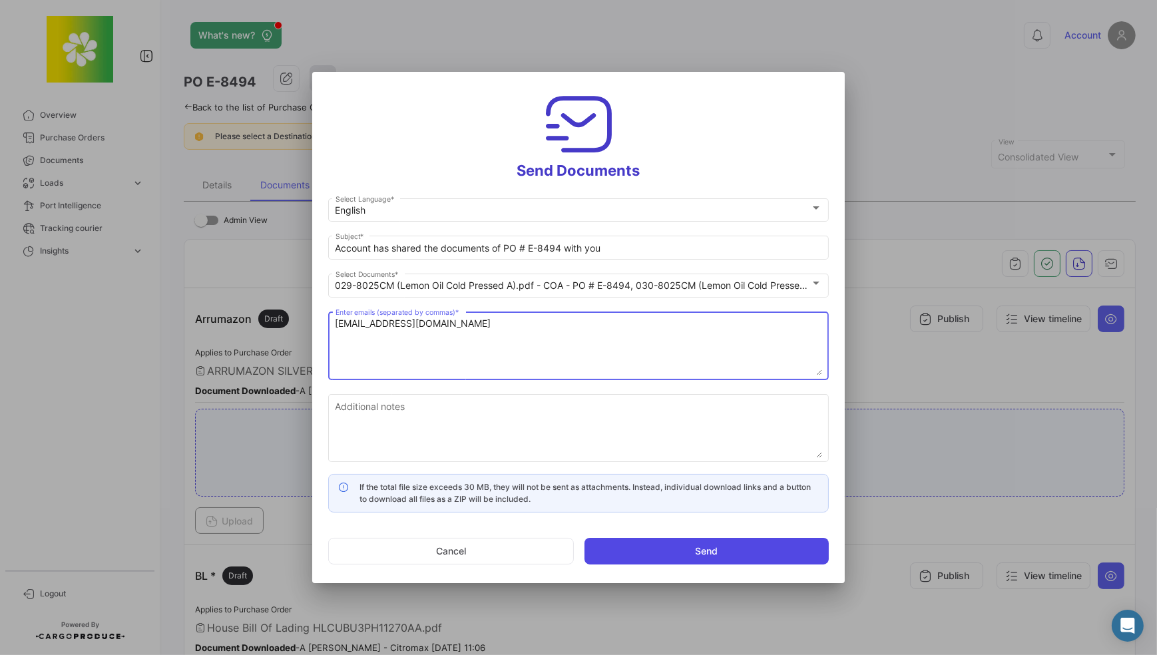
type textarea "[EMAIL_ADDRESS][DOMAIN_NAME]"
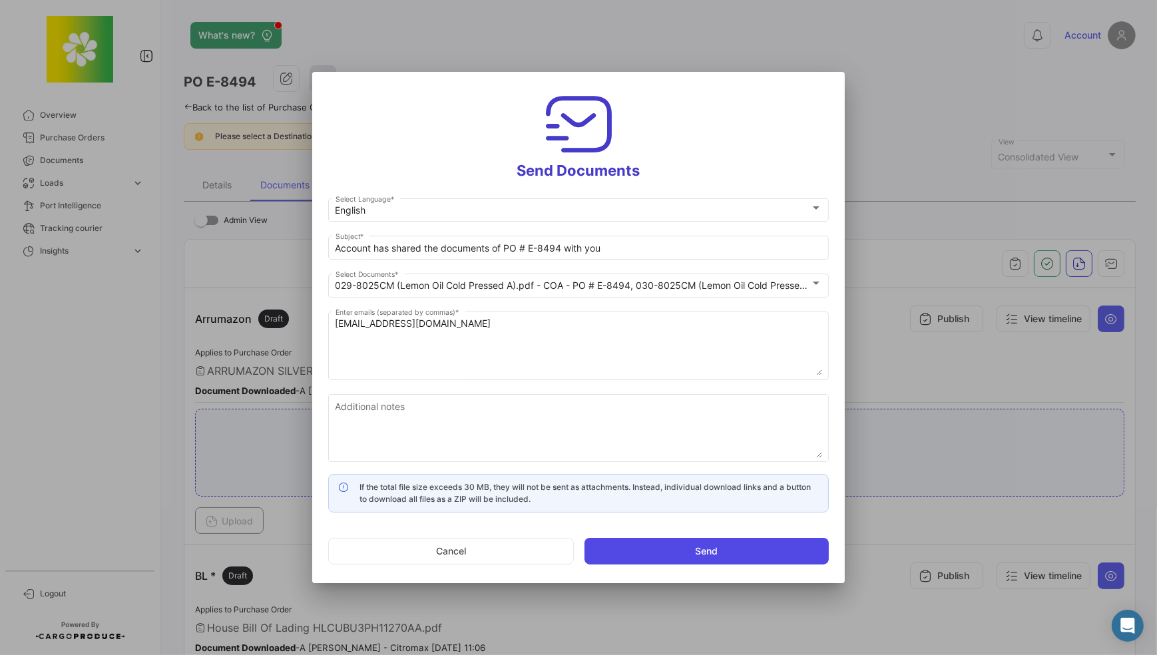
click at [731, 544] on button "Send" at bounding box center [706, 551] width 244 height 27
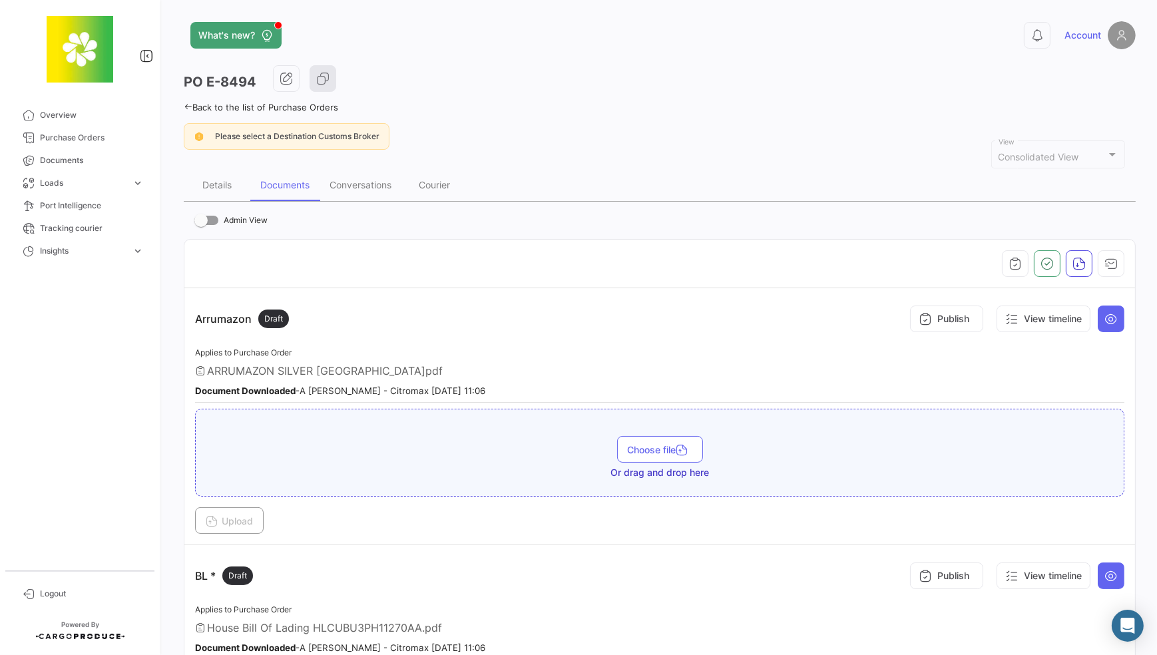
click at [853, 123] on div "Please select a Destination Customs Broker" at bounding box center [660, 136] width 952 height 27
